Goal: Task Accomplishment & Management: Use online tool/utility

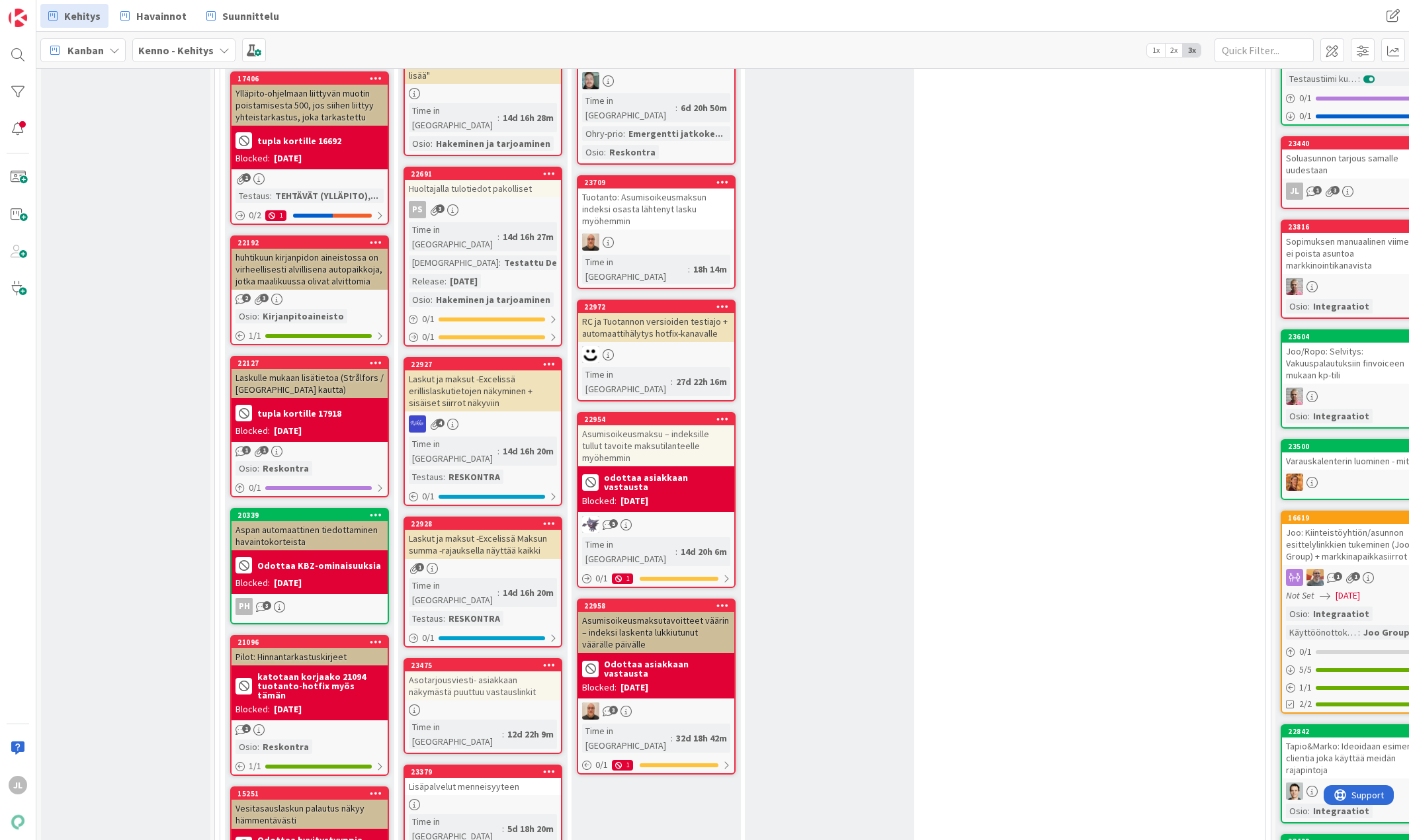
scroll to position [397, 0]
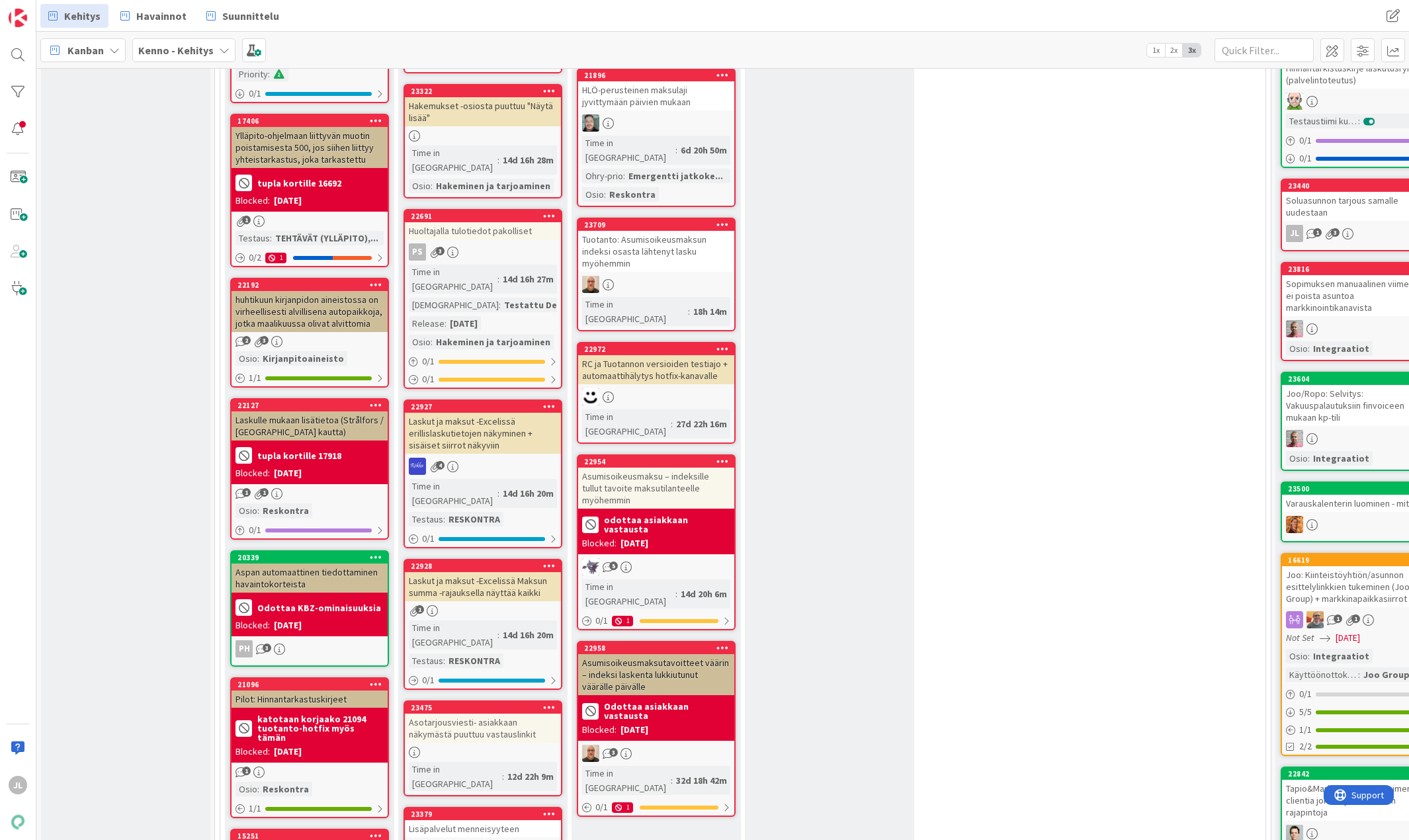
click at [330, 222] on div "Huoltajalla tulotiedot pakolliset" at bounding box center [482, 230] width 156 height 17
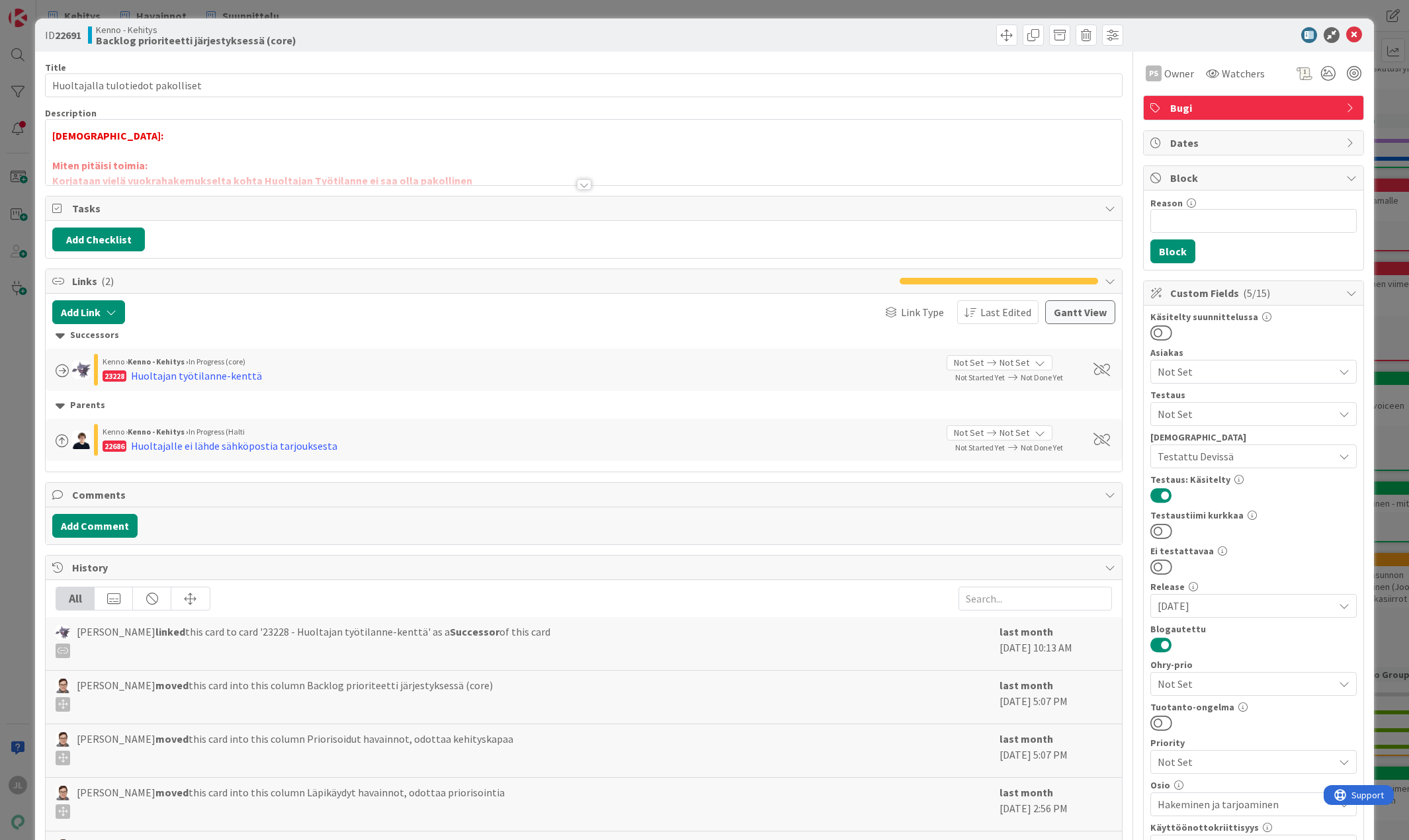
click at [273, 153] on div at bounding box center [584, 168] width 1077 height 34
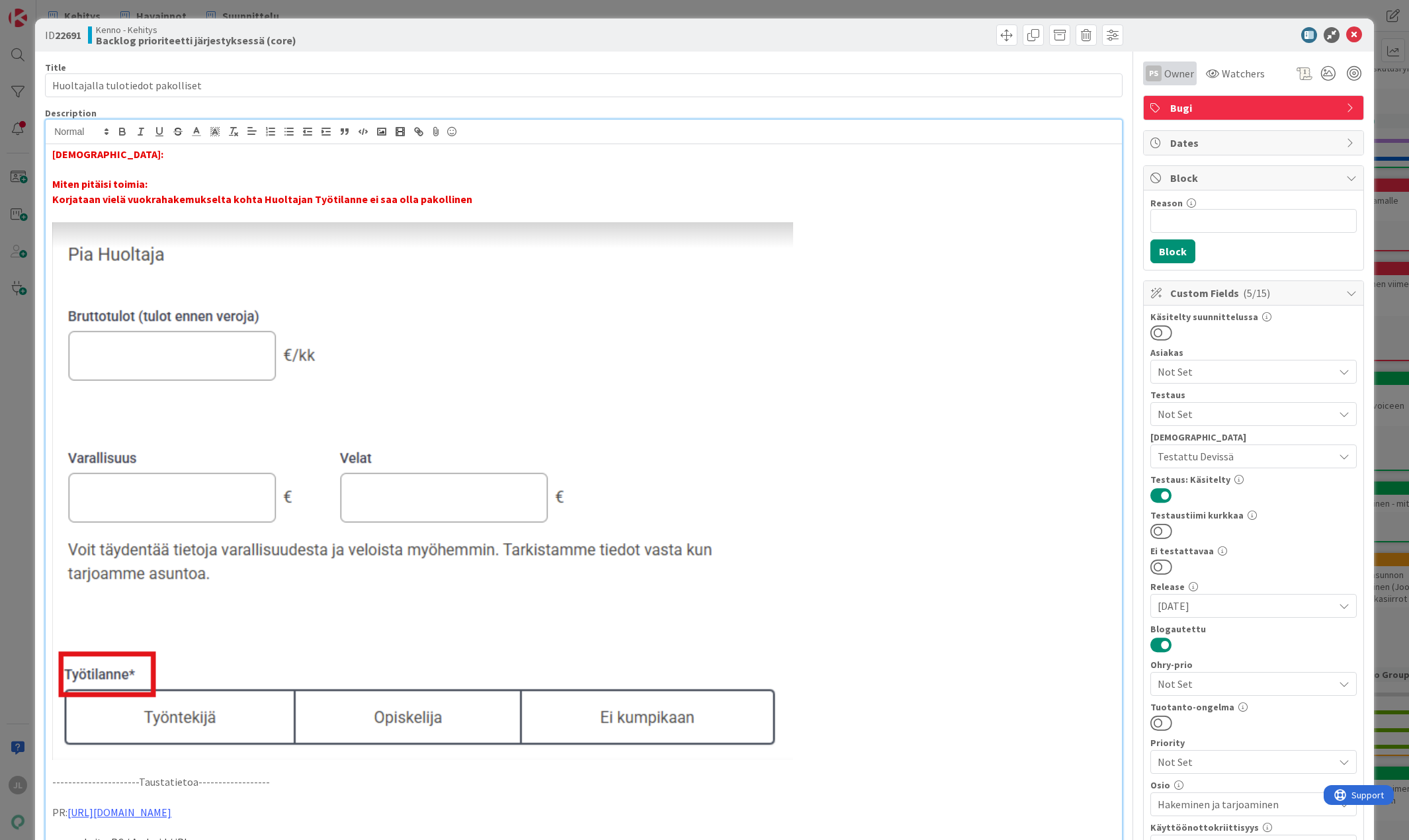
click at [330, 72] on span "Owner" at bounding box center [1179, 73] width 30 height 16
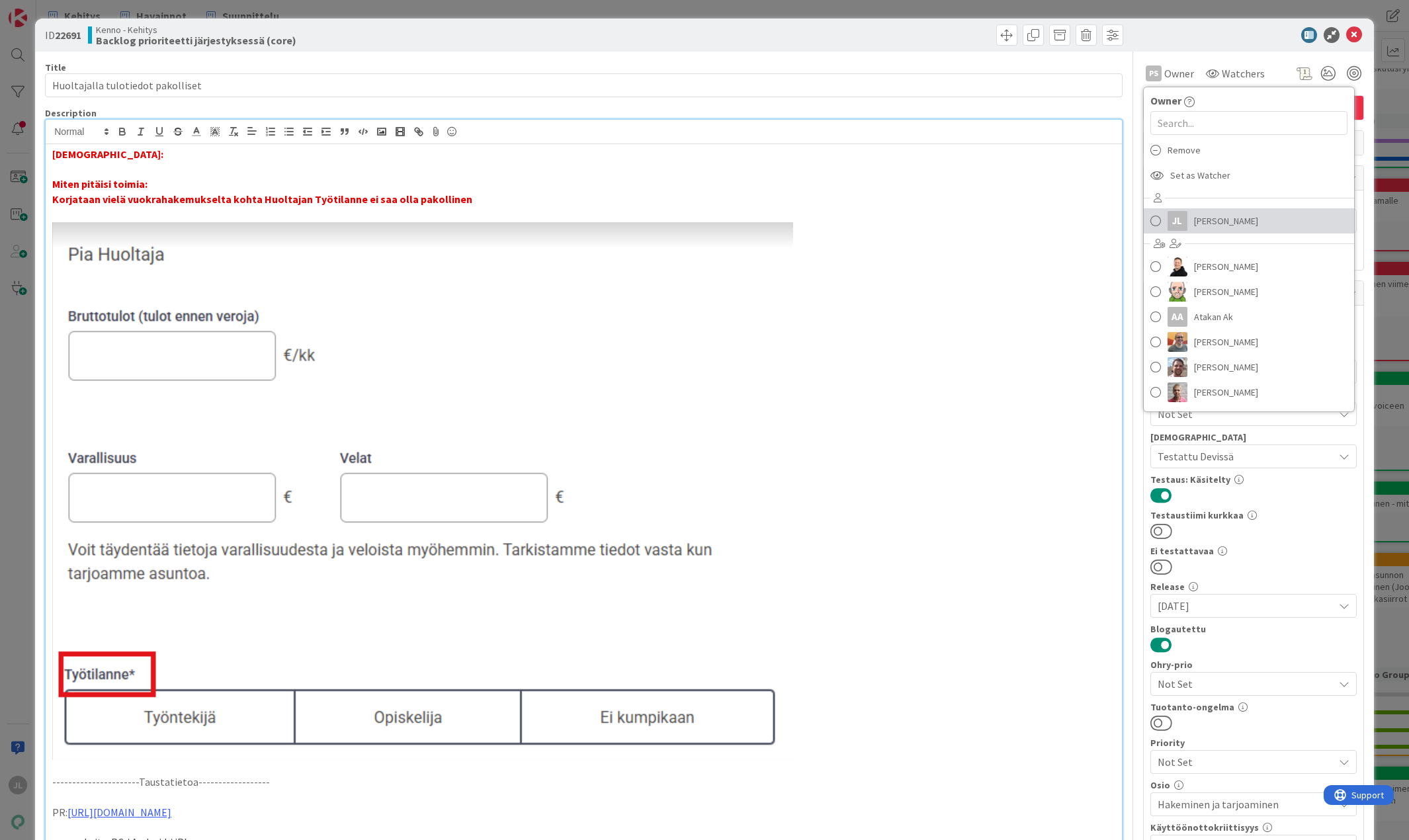
click at [330, 210] on link "JL [PERSON_NAME]" at bounding box center [1249, 221] width 211 height 25
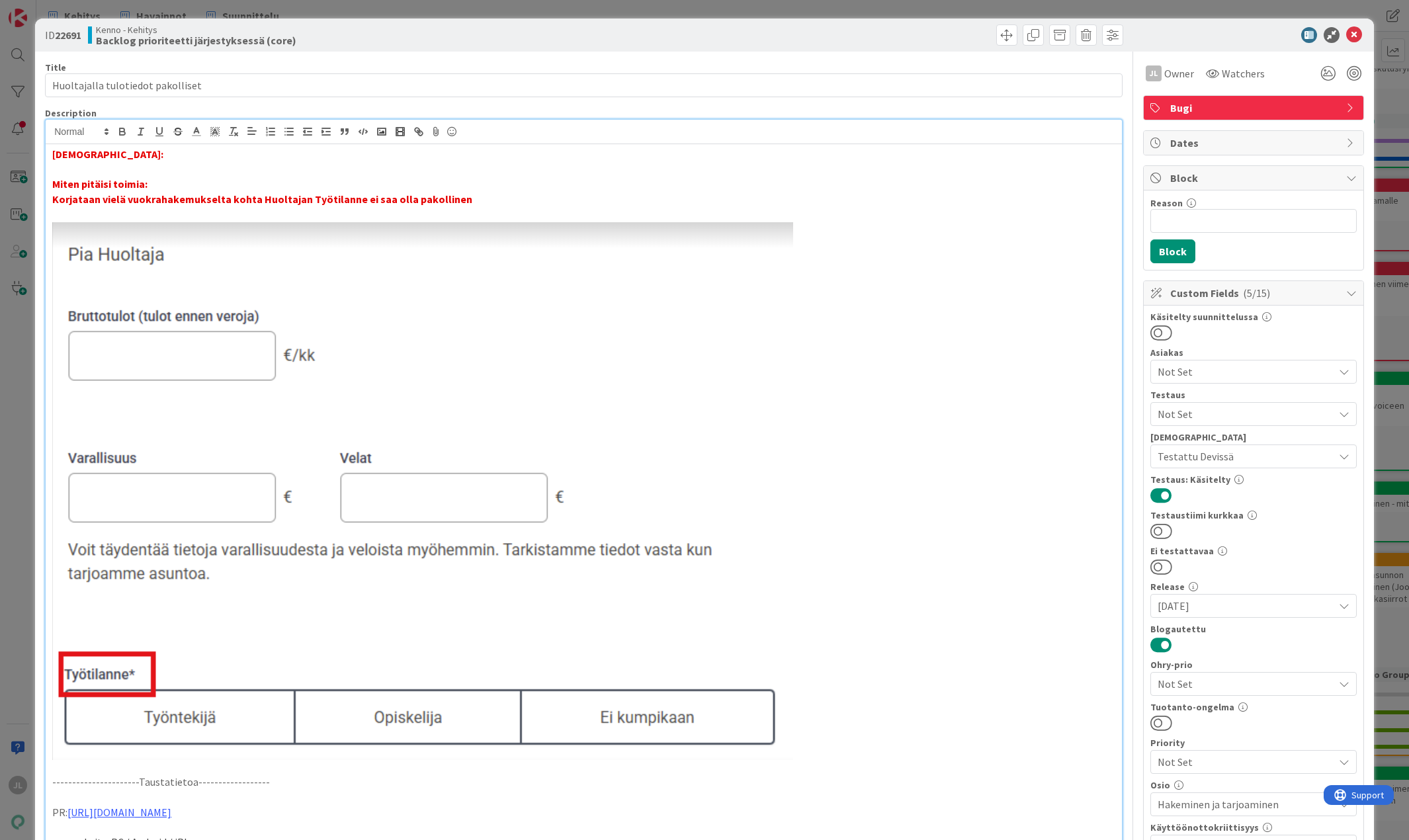
click at [330, 35] on span at bounding box center [1006, 35] width 21 height 21
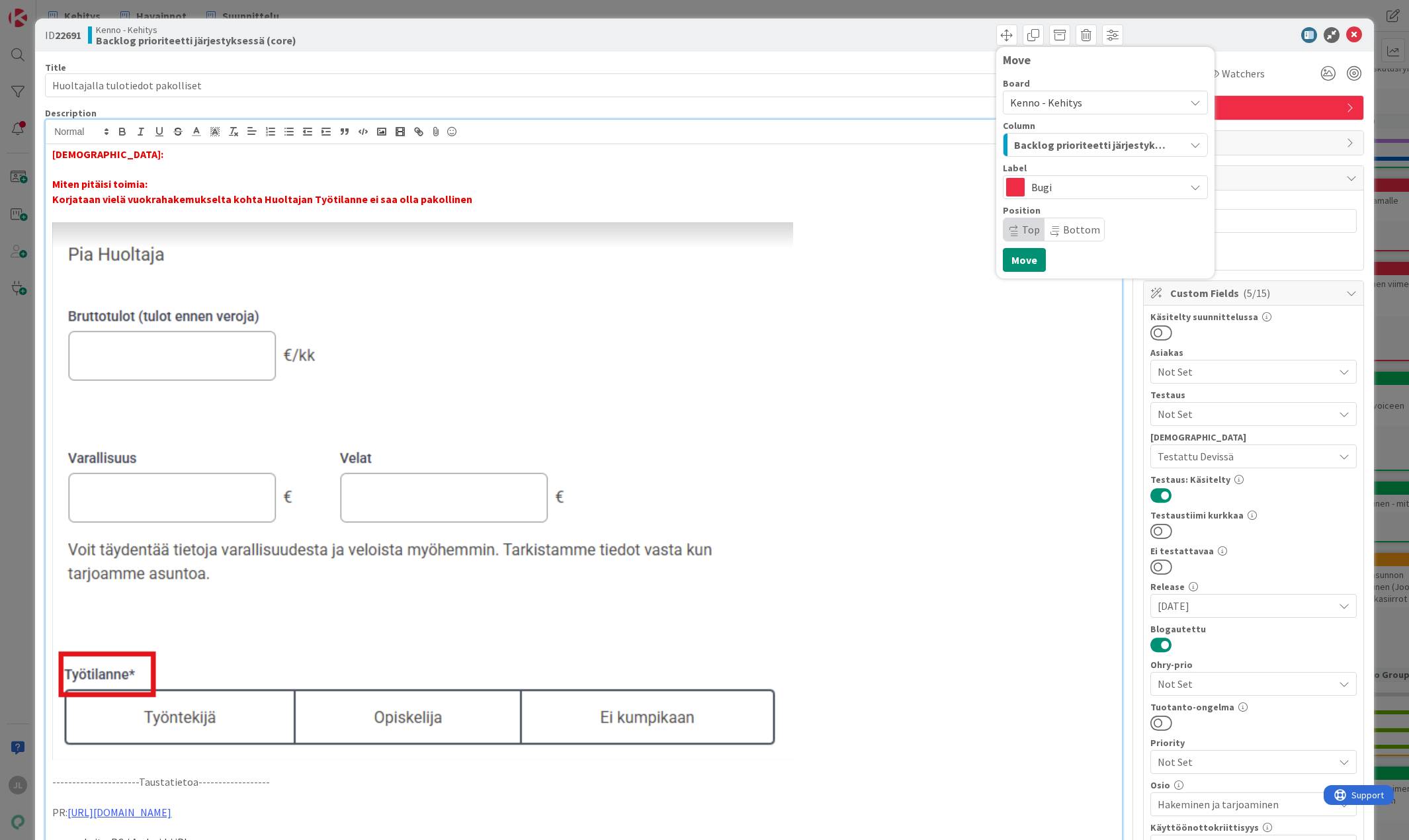
click at [330, 148] on span "Backlog prioriteetti järjestyksessä (core)" at bounding box center [1089, 144] width 152 height 17
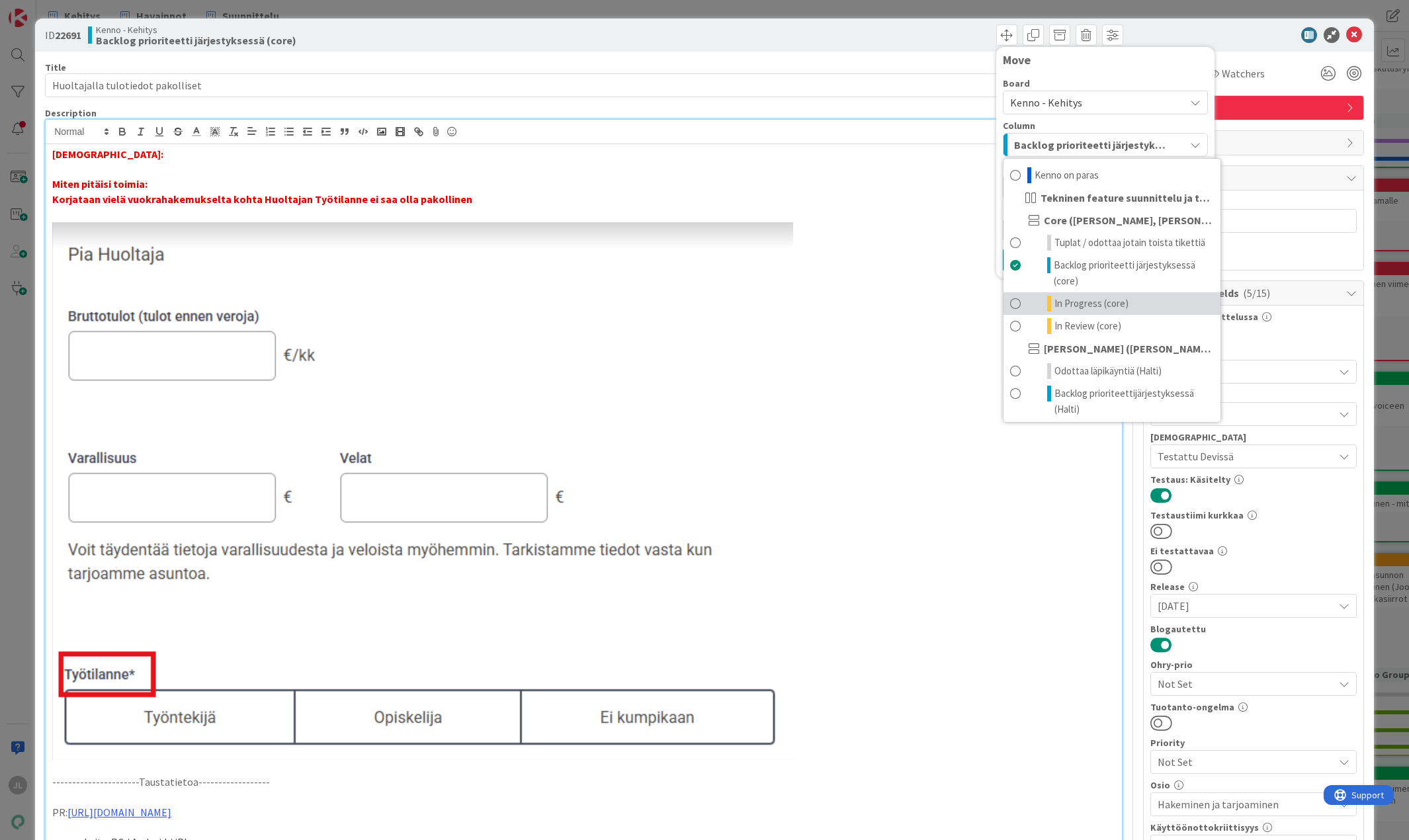
drag, startPoint x: 1081, startPoint y: 297, endPoint x: 1081, endPoint y: 287, distance: 10.0
click at [330, 298] on span "In Progress (core)" at bounding box center [1091, 303] width 74 height 16
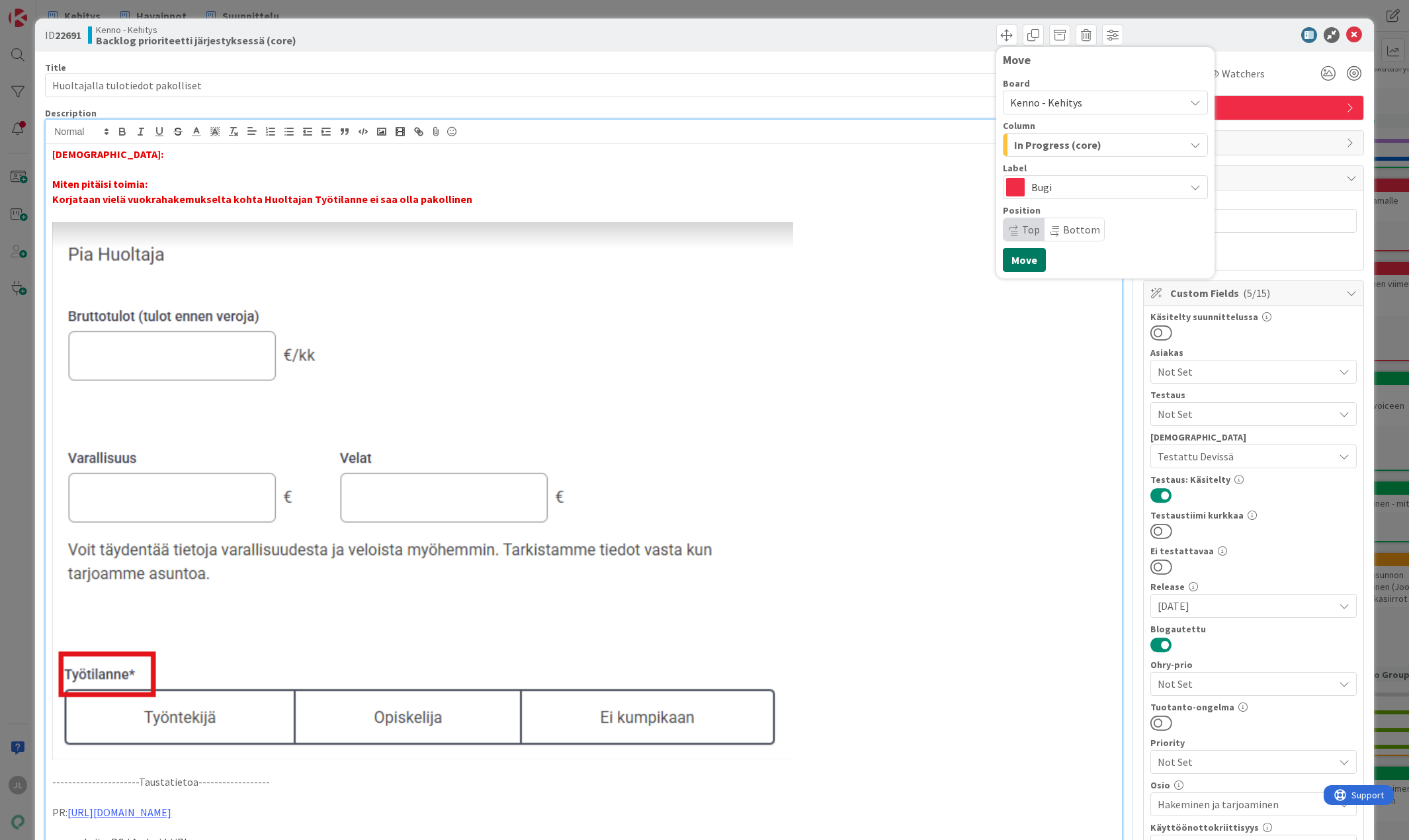
click at [330, 257] on button "Move" at bounding box center [1024, 260] width 43 height 24
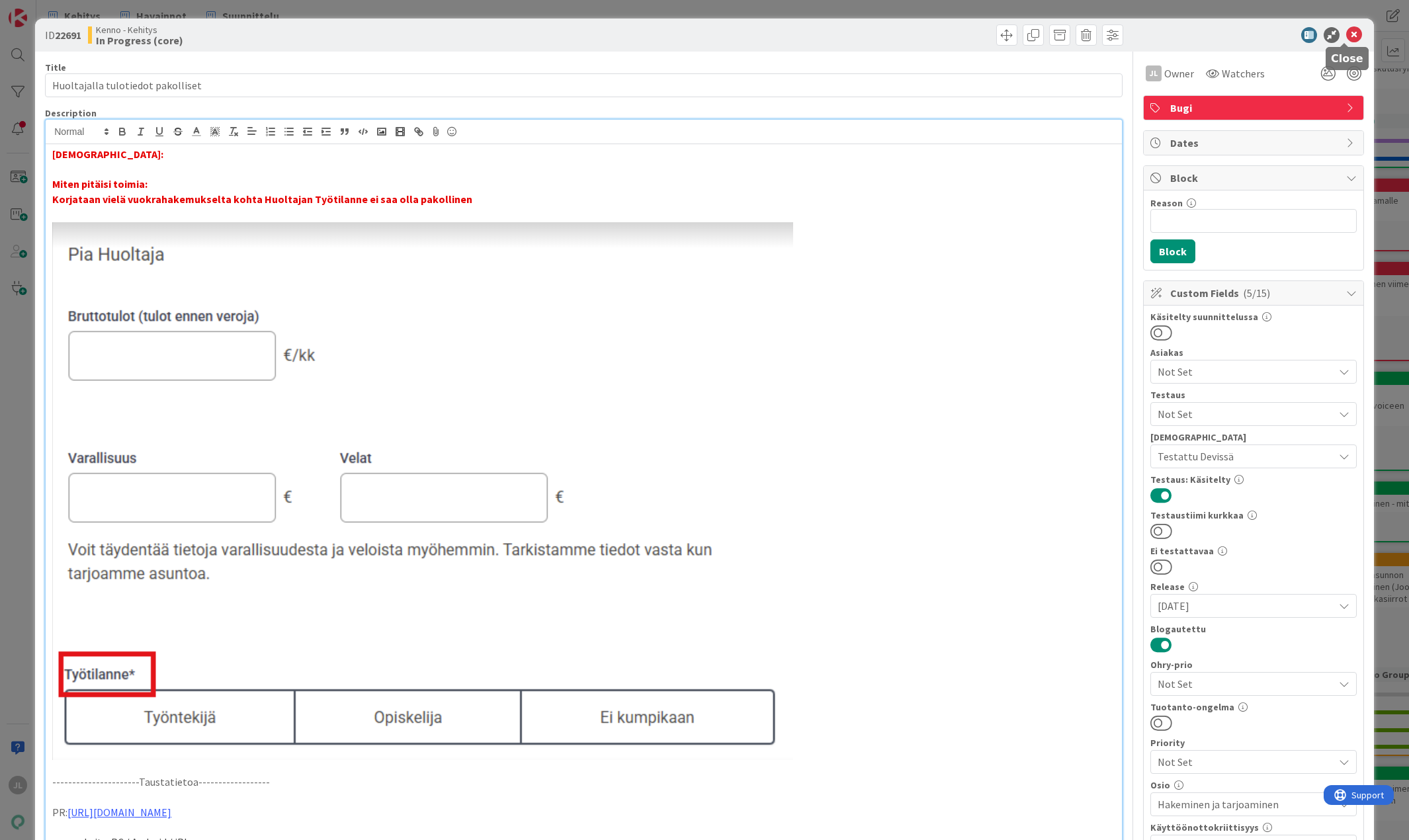
click at [330, 29] on icon at bounding box center [1354, 35] width 16 height 16
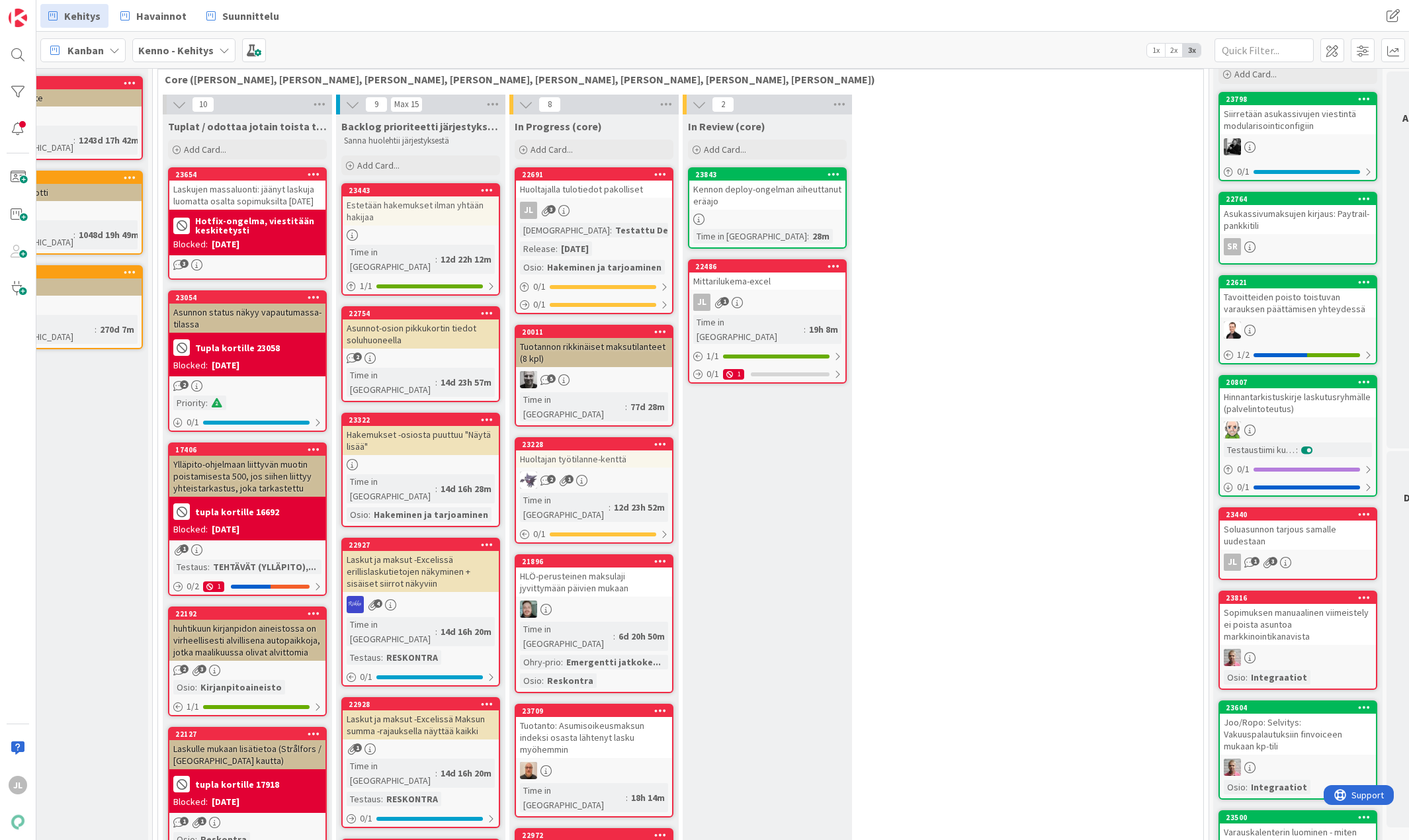
scroll to position [67, 121]
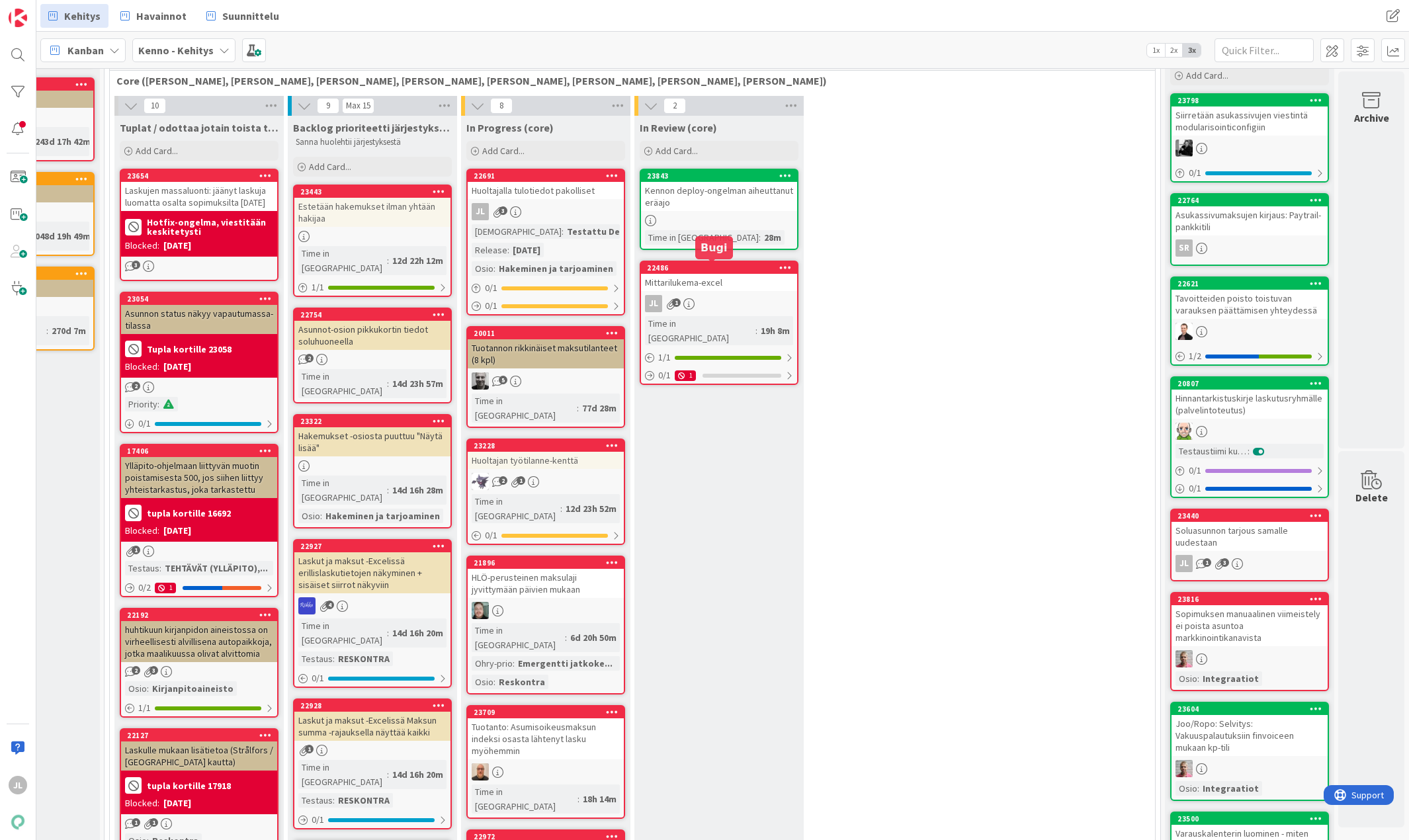
click at [330, 267] on div "22486" at bounding box center [722, 268] width 150 height 10
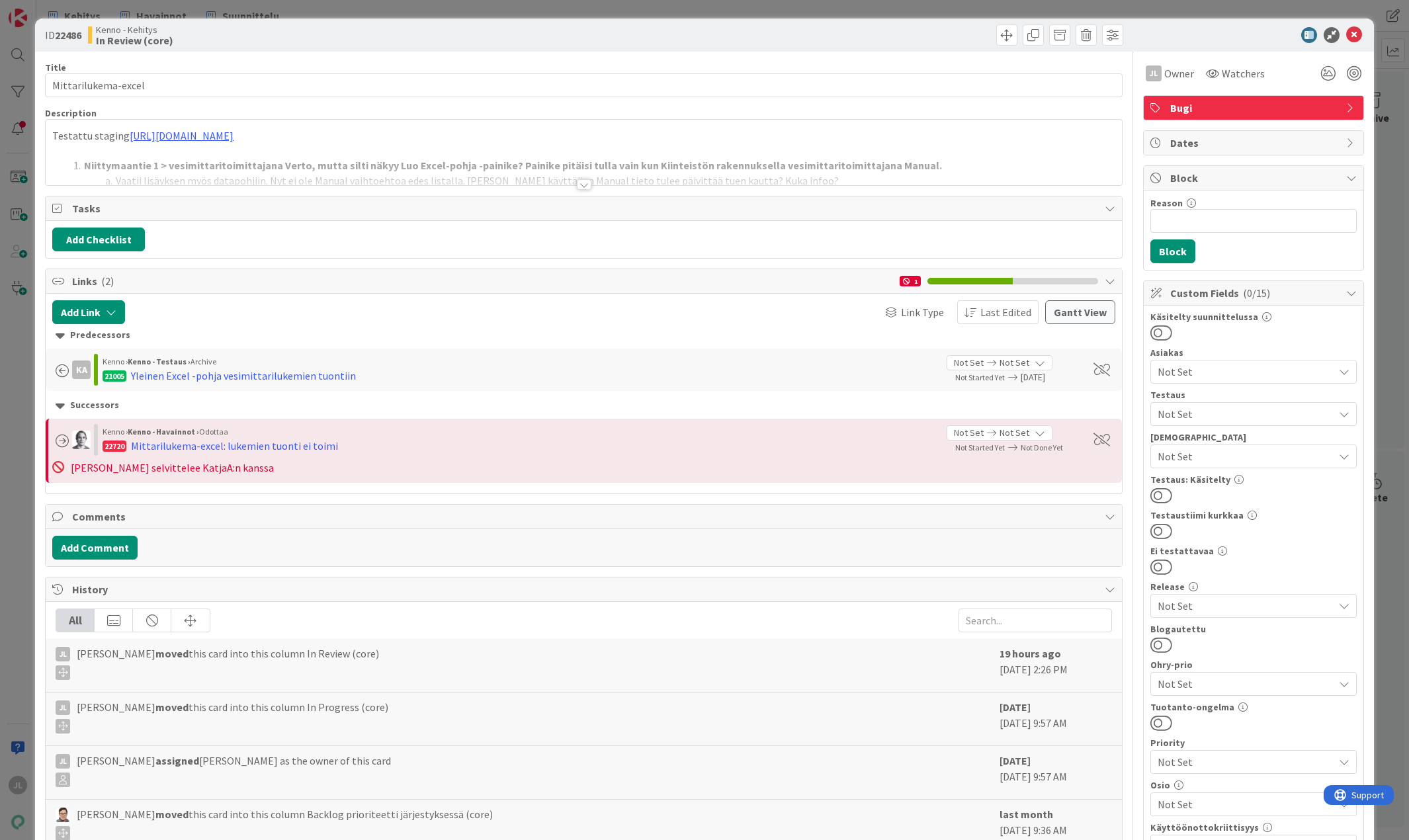
click at [258, 166] on div at bounding box center [584, 168] width 1077 height 34
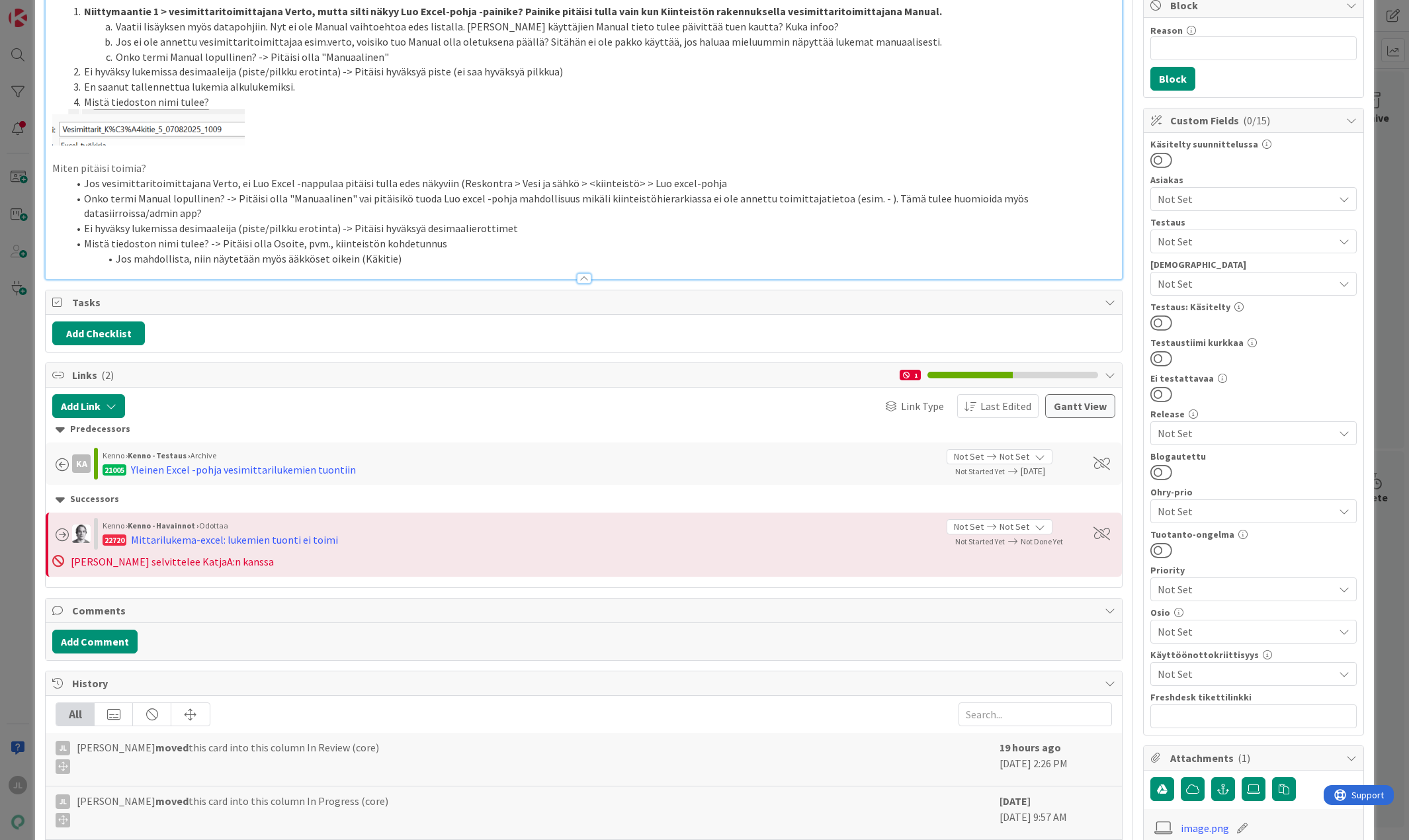
scroll to position [154, 0]
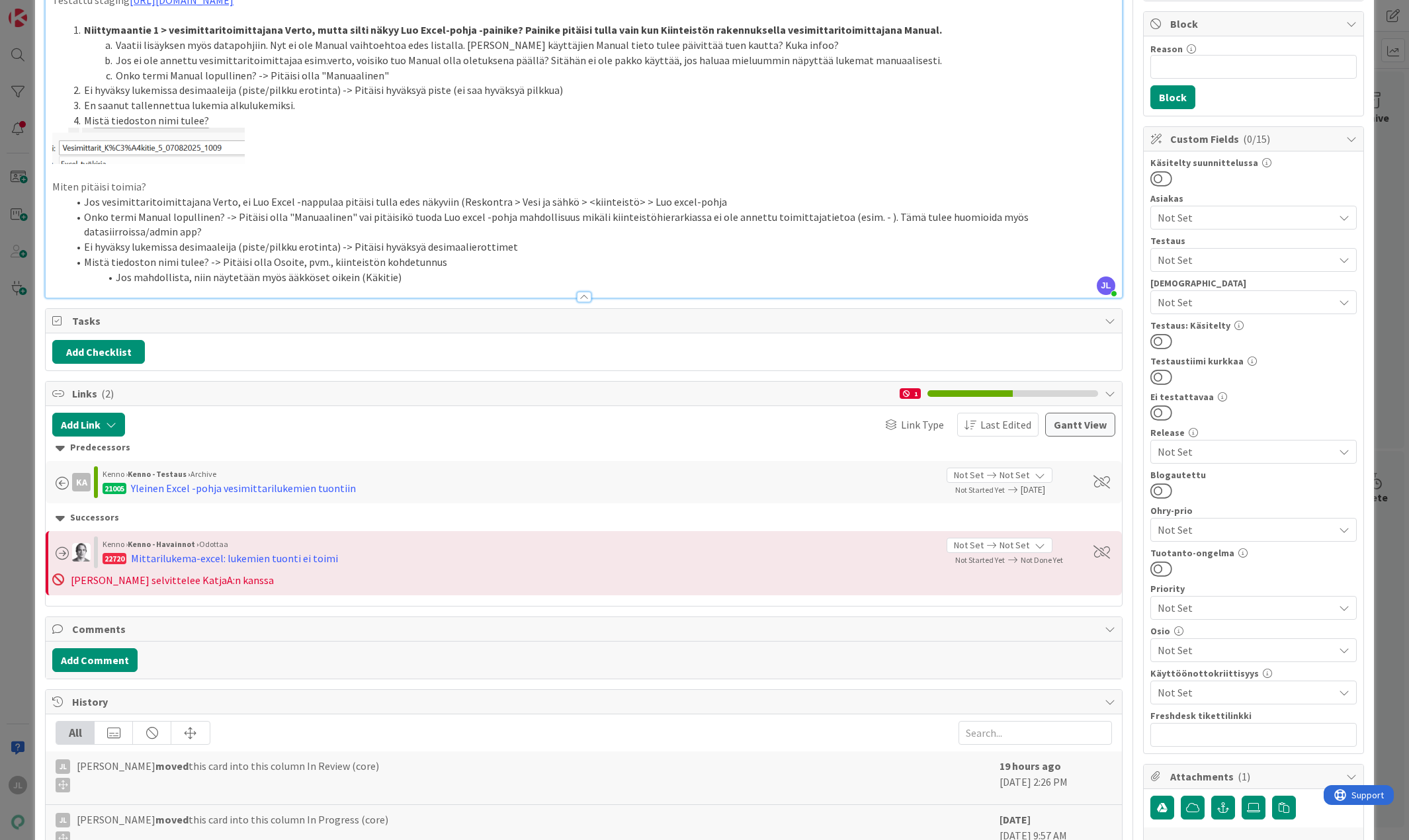
click at [330, 257] on li "Mistä tiedoston nimi tulee? -> Pitäisi olla Osoite, pvm., kiinteistön kohdetunn…" at bounding box center [591, 262] width 1047 height 15
click at [330, 276] on li "Jos mahdollista, niin näytetään myös ääkköset oikein (Käkitie)" at bounding box center [591, 277] width 1047 height 15
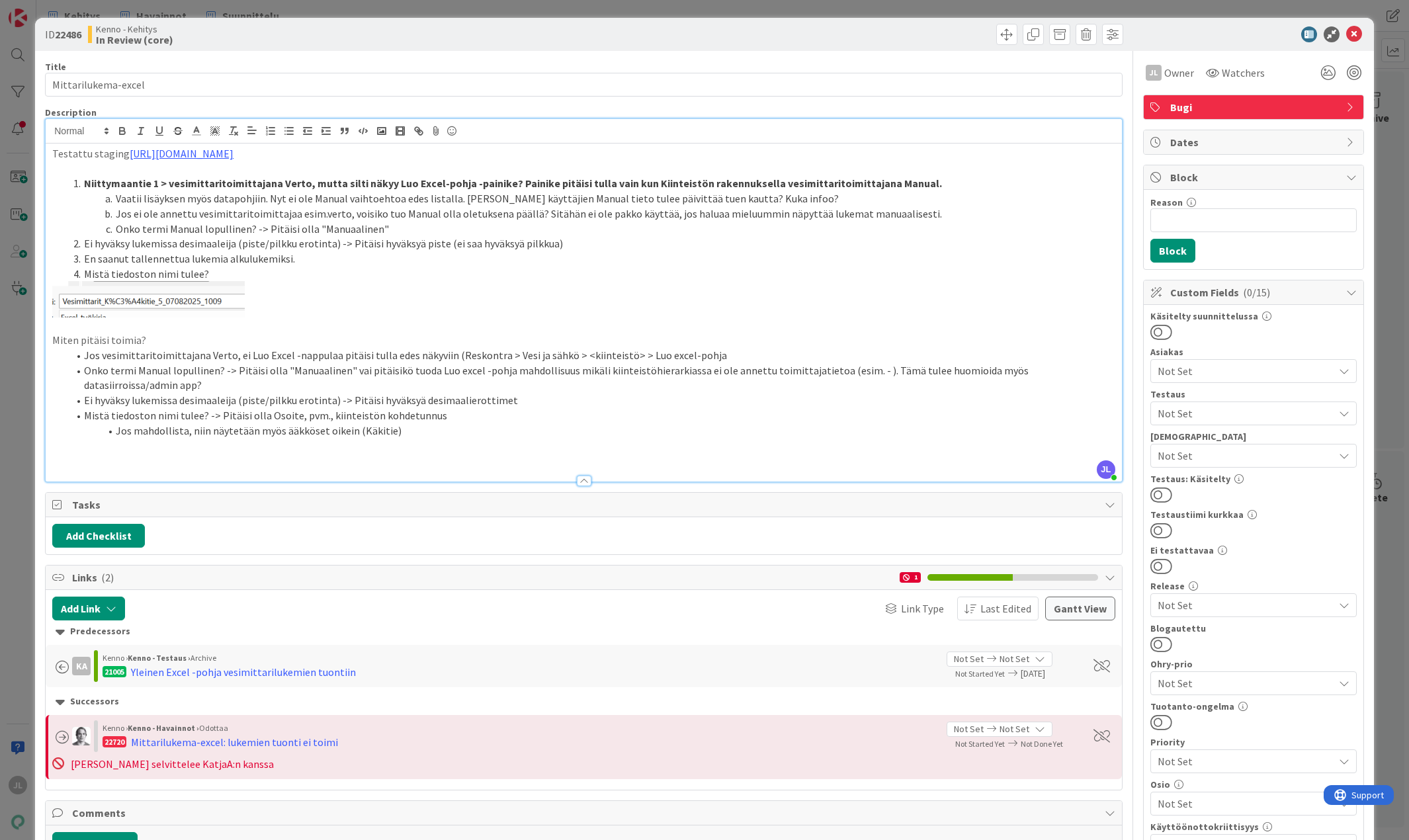
scroll to position [0, 0]
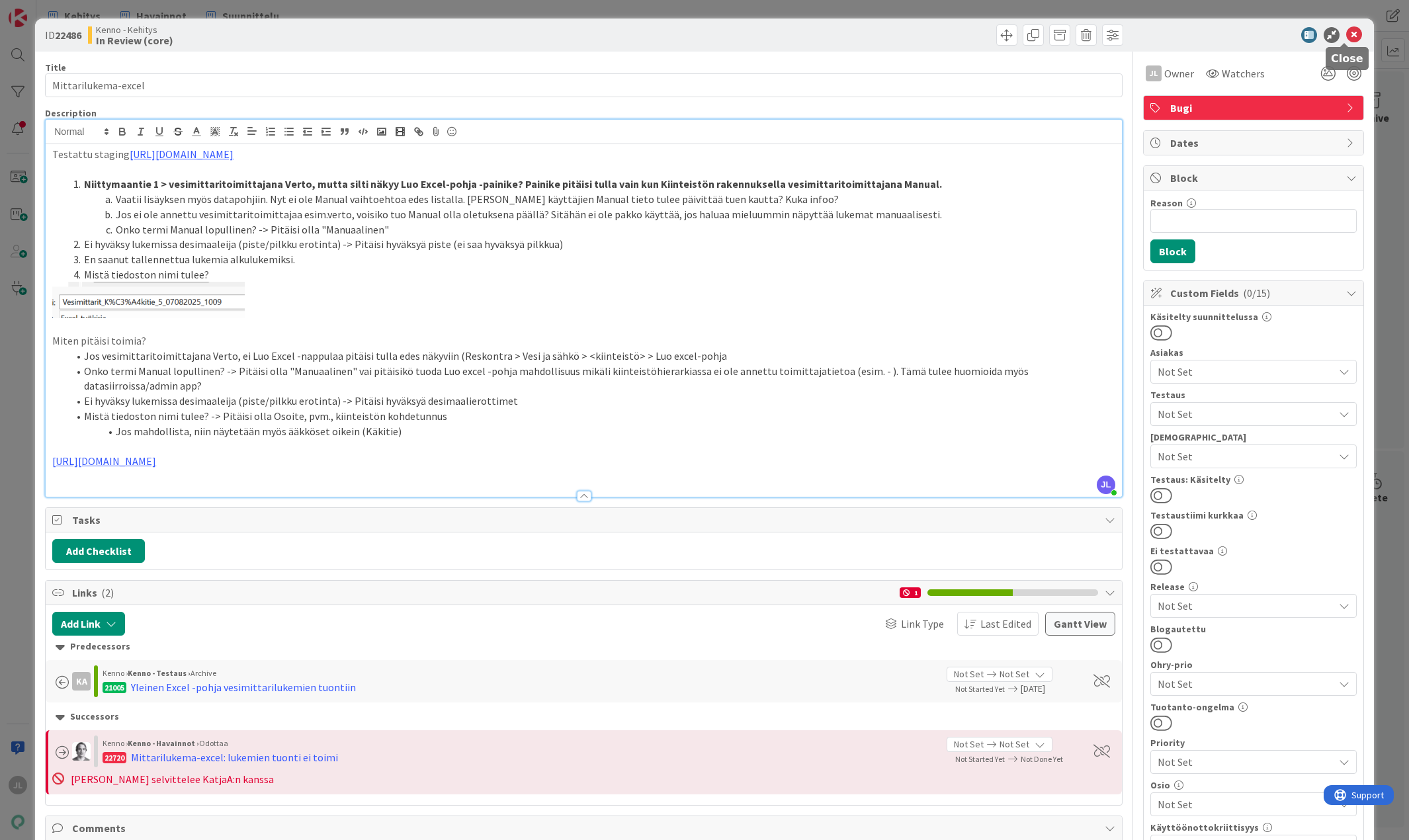
click at [330, 37] on icon at bounding box center [1354, 35] width 16 height 16
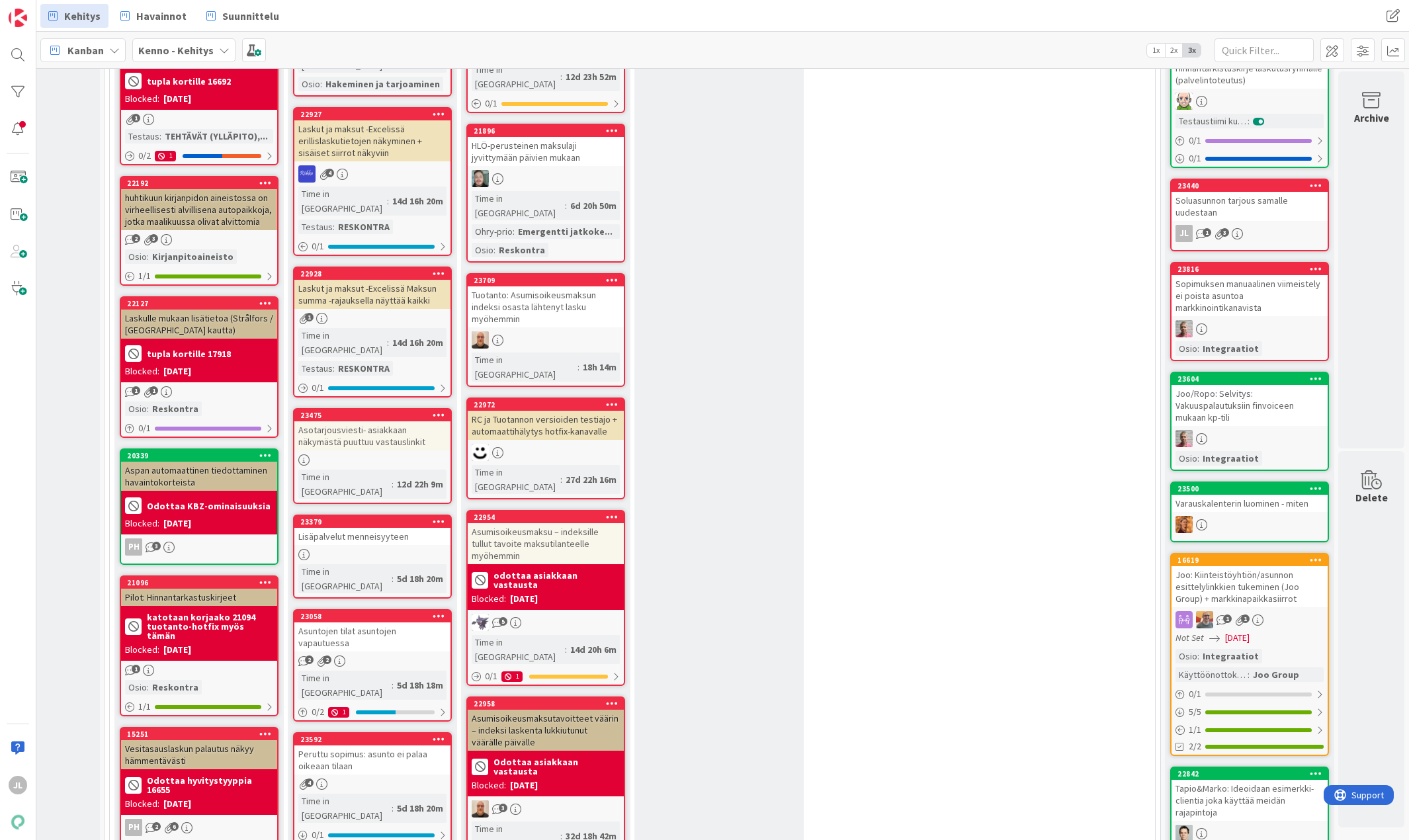
scroll to position [0, 121]
